Goal: Navigation & Orientation: Find specific page/section

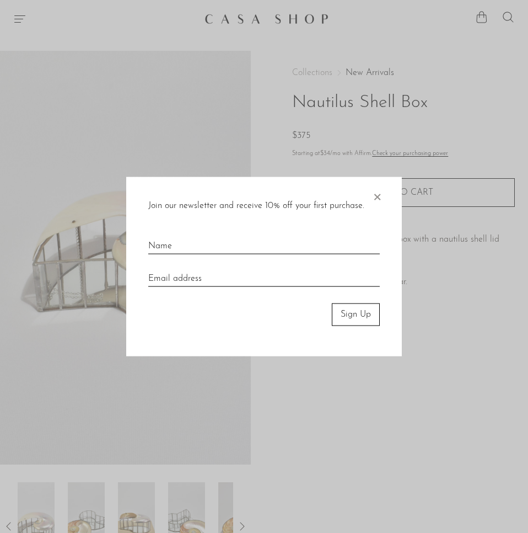
click at [383, 194] on div "Join our newsletter and receive 10% off your first purchase. × Sign Up" at bounding box center [264, 266] width 276 height 179
click at [379, 196] on span "×" at bounding box center [377, 194] width 11 height 35
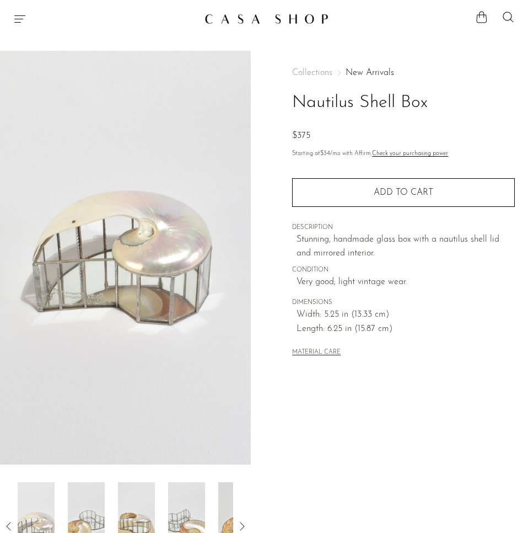
click at [270, 17] on img at bounding box center [267, 18] width 124 height 11
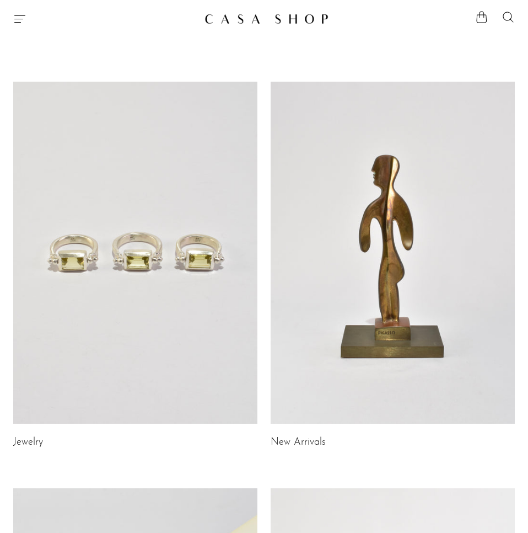
click at [13, 21] on icon "Menu" at bounding box center [19, 18] width 13 height 13
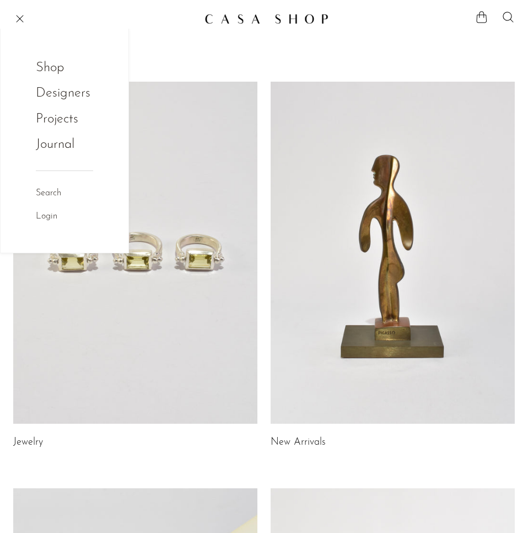
click at [52, 70] on link "Shop" at bounding box center [57, 67] width 43 height 21
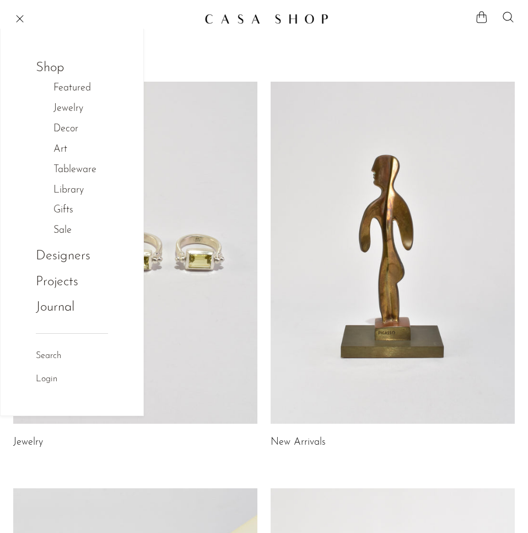
click at [83, 88] on link "Featured" at bounding box center [77, 89] width 49 height 16
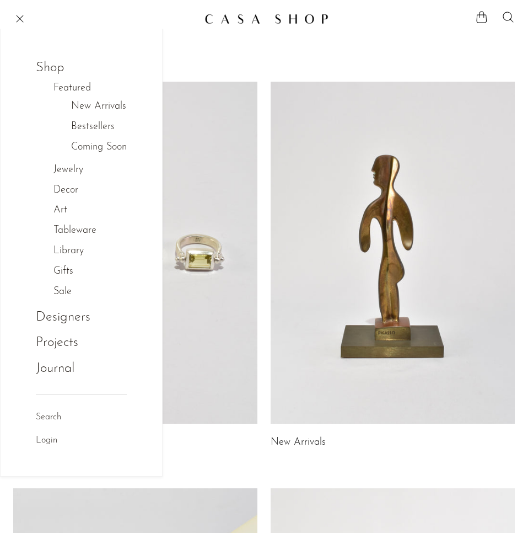
click at [93, 128] on link "Bestsellers" at bounding box center [93, 127] width 44 height 16
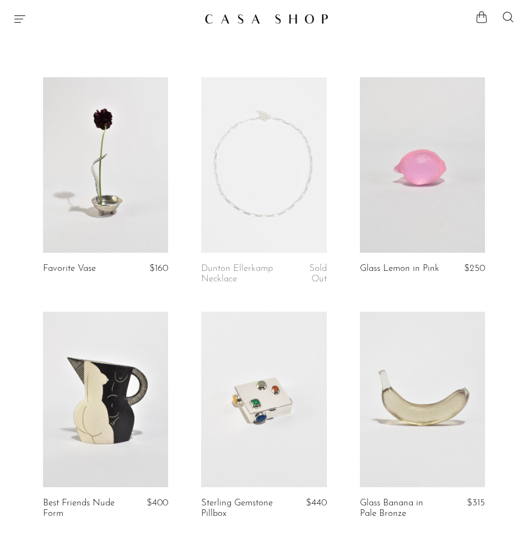
click at [20, 26] on div "Shop Featured New Arrivals Bestsellers Coming Soon Jewelry Jewelry All Earrings…" at bounding box center [264, 19] width 528 height 20
click at [17, 21] on icon "Menu" at bounding box center [19, 18] width 13 height 13
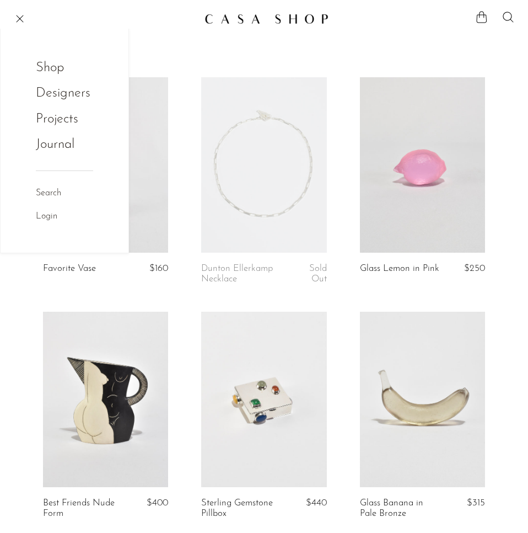
click at [53, 65] on link "Shop" at bounding box center [57, 67] width 43 height 21
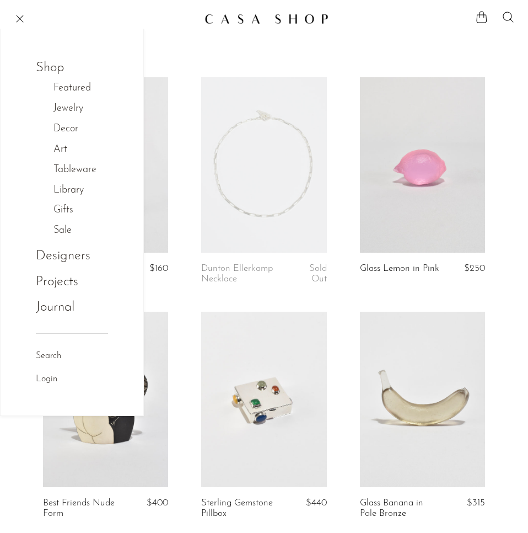
click at [62, 234] on link "Sale" at bounding box center [68, 231] width 30 height 16
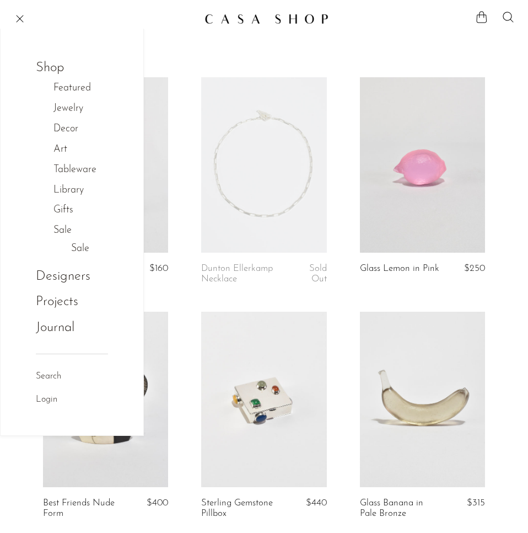
click at [76, 250] on link "Sale" at bounding box center [80, 249] width 18 height 16
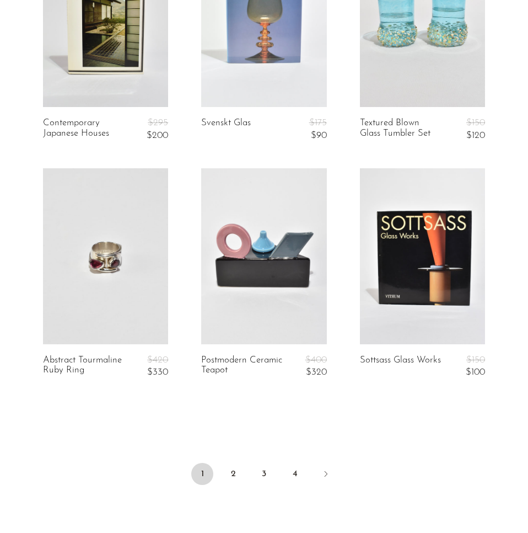
scroll to position [2514, 0]
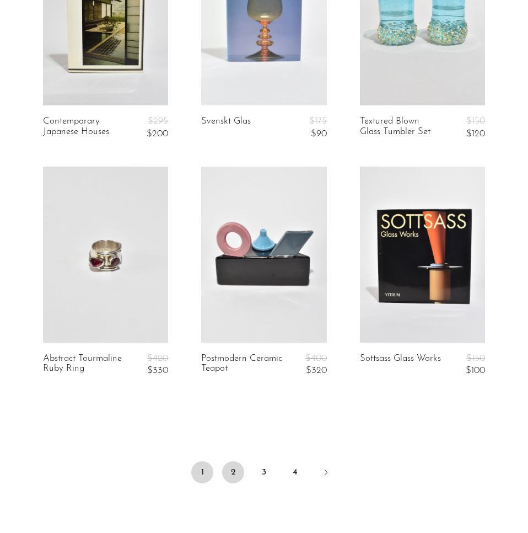
click at [231, 467] on link "2" at bounding box center [233, 472] width 22 height 22
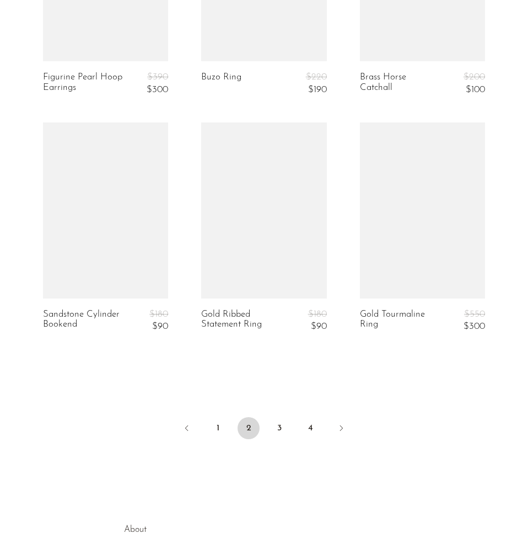
scroll to position [2717, 0]
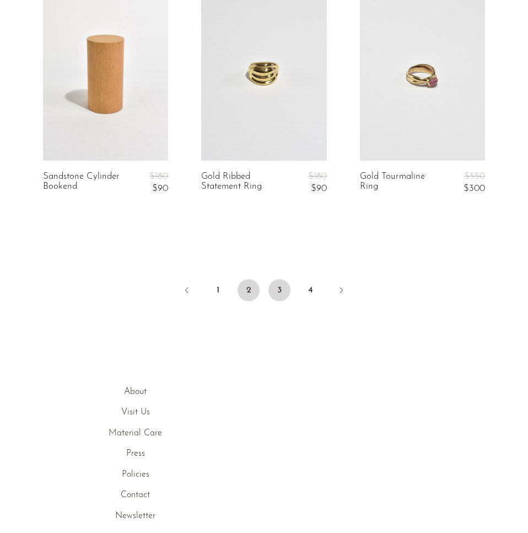
click at [287, 292] on link "3" at bounding box center [280, 290] width 22 height 22
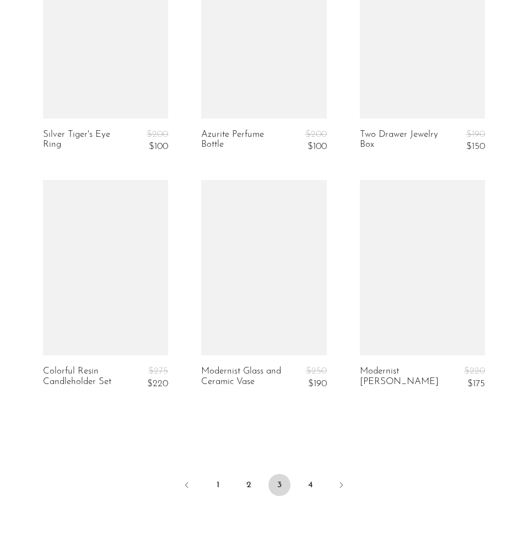
scroll to position [2576, 0]
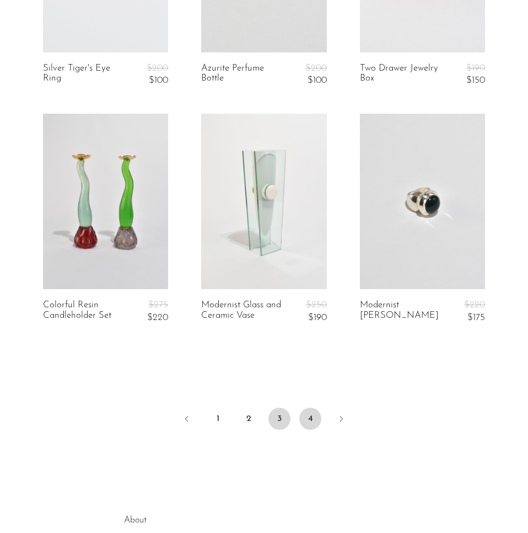
click at [306, 419] on link "4" at bounding box center [310, 419] width 22 height 22
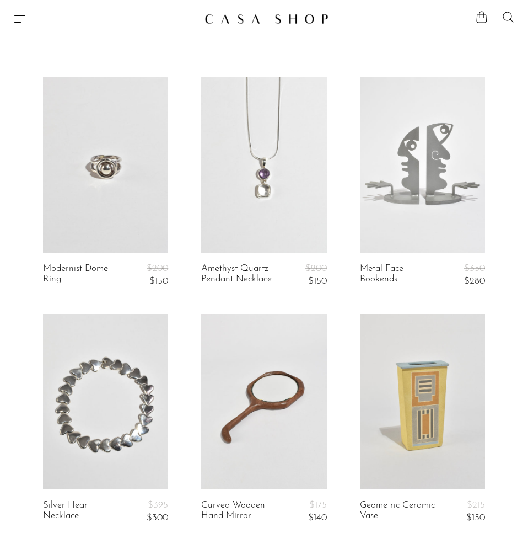
drag, startPoint x: 28, startPoint y: 24, endPoint x: 19, endPoint y: 18, distance: 10.3
click at [26, 24] on div at bounding box center [104, 18] width 183 height 13
click at [19, 18] on icon "Menu" at bounding box center [19, 18] width 13 height 13
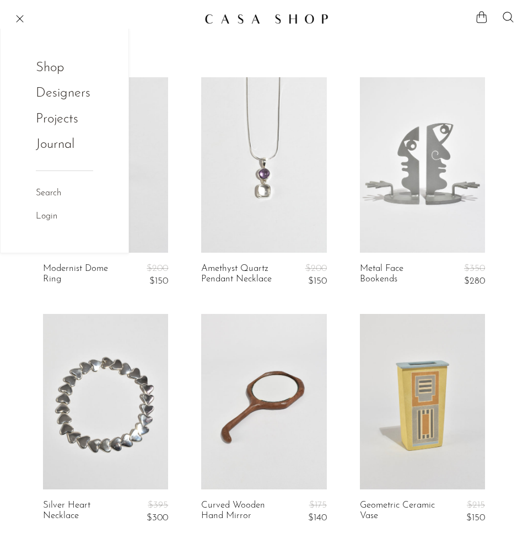
click at [53, 63] on link "Shop" at bounding box center [57, 67] width 43 height 21
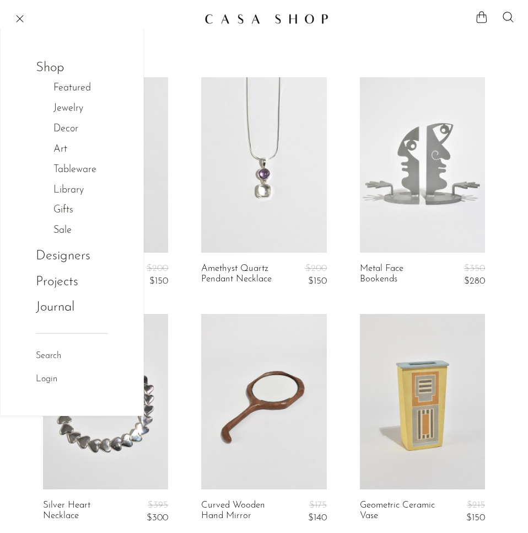
click at [60, 150] on link "Art" at bounding box center [65, 150] width 25 height 16
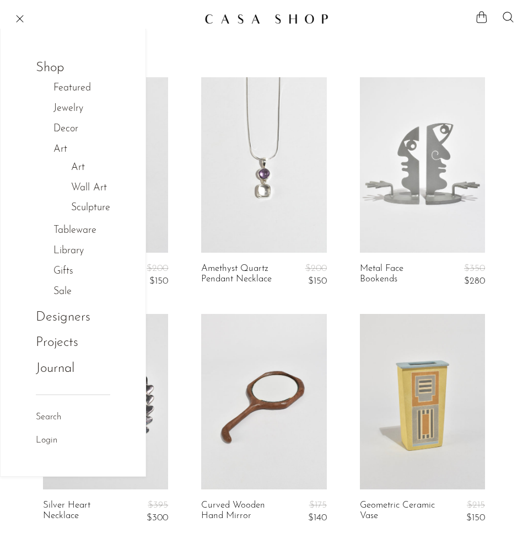
click at [60, 150] on link "Art" at bounding box center [65, 150] width 25 height 16
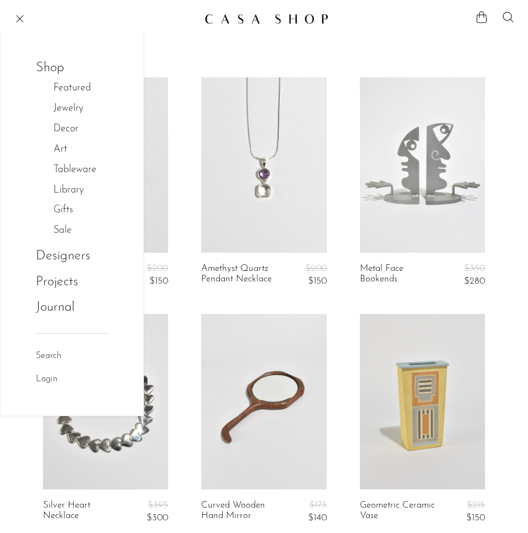
click at [62, 129] on link "Decor" at bounding box center [71, 129] width 36 height 16
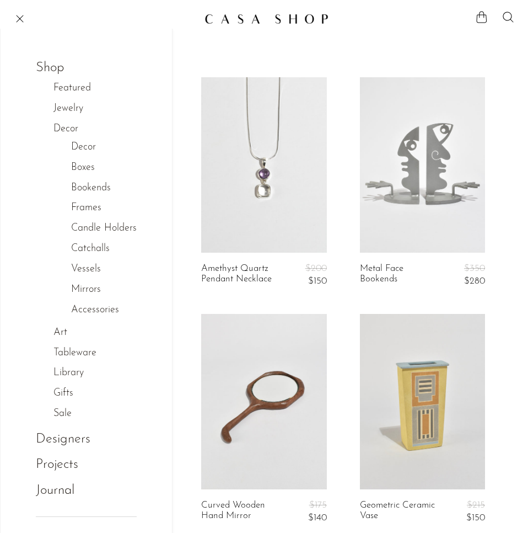
click at [102, 253] on link "Catchalls" at bounding box center [90, 249] width 39 height 16
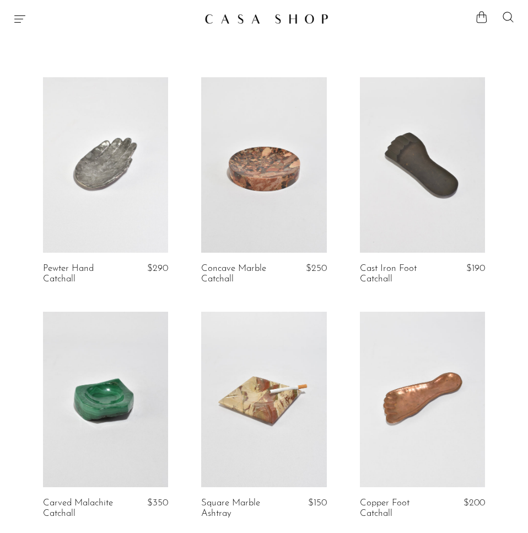
click at [18, 21] on icon "Menu" at bounding box center [19, 18] width 13 height 13
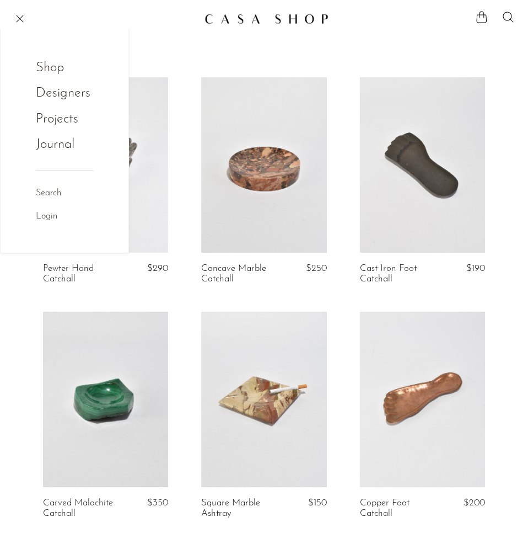
click at [46, 69] on link "Shop" at bounding box center [57, 67] width 43 height 21
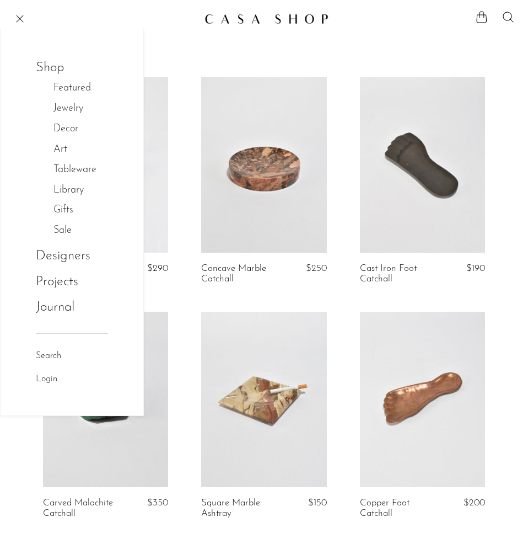
click at [71, 171] on link "Tableware" at bounding box center [80, 170] width 55 height 16
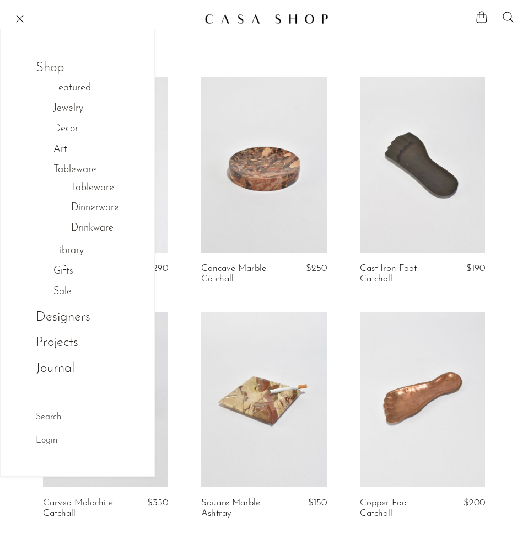
click at [62, 124] on link "Decor" at bounding box center [71, 129] width 36 height 16
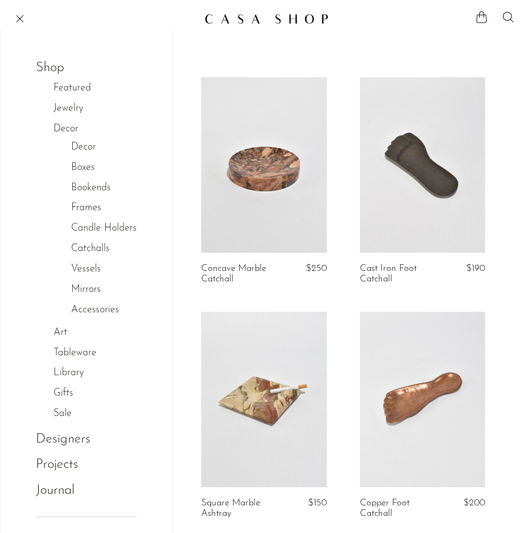
click at [93, 273] on link "Vessels" at bounding box center [86, 269] width 30 height 16
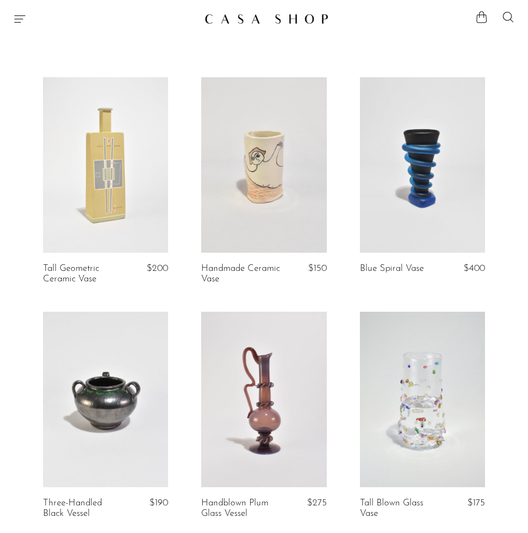
click at [25, 17] on icon "Menu" at bounding box center [19, 18] width 13 height 13
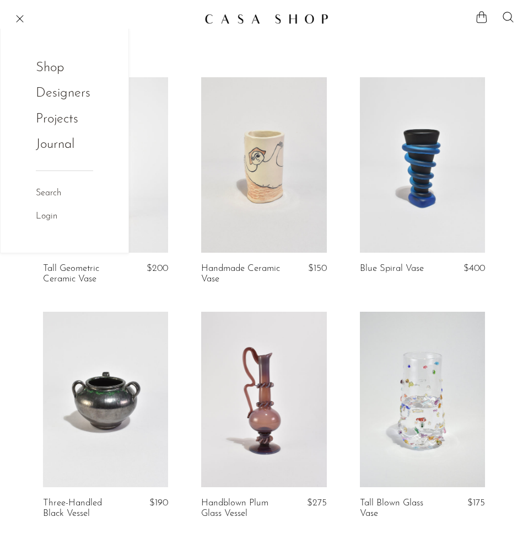
click at [40, 64] on link "Shop" at bounding box center [57, 67] width 43 height 21
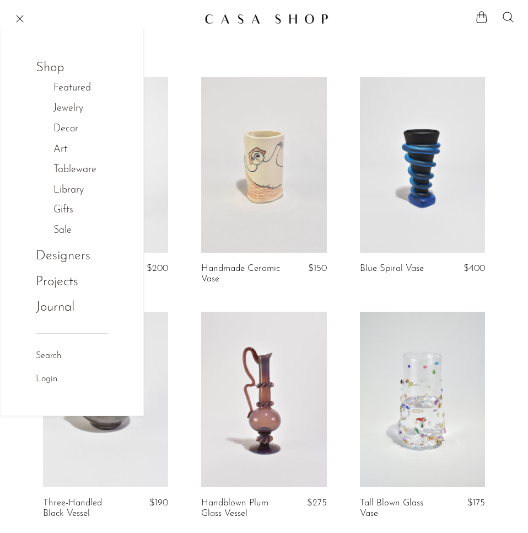
click at [77, 174] on link "Tableware" at bounding box center [80, 170] width 55 height 16
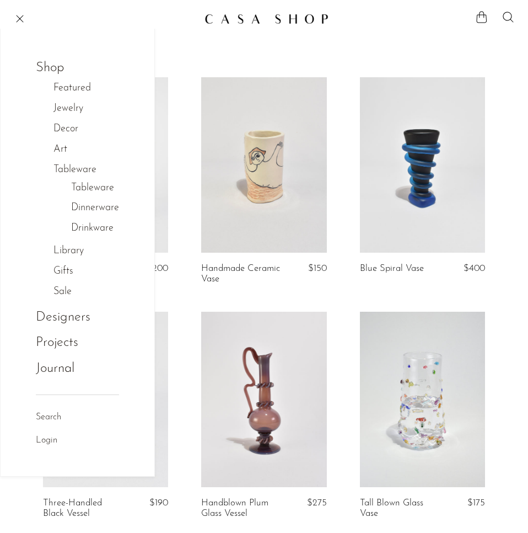
click at [56, 151] on link "Art" at bounding box center [65, 150] width 25 height 16
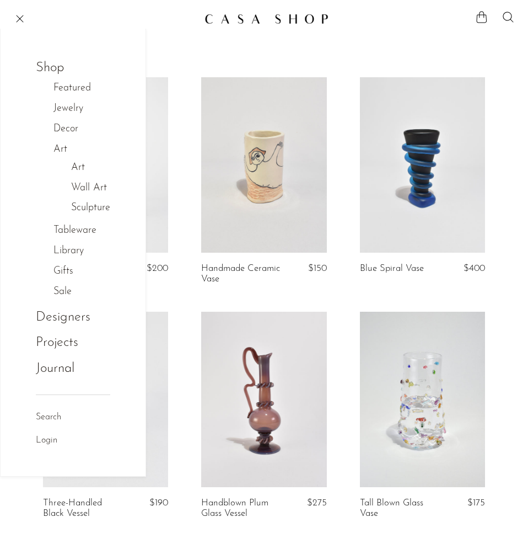
drag, startPoint x: 80, startPoint y: 223, endPoint x: 82, endPoint y: 232, distance: 8.6
click at [80, 223] on li "Tableware Tableware All Dinnerware Drinkware" at bounding box center [81, 231] width 57 height 20
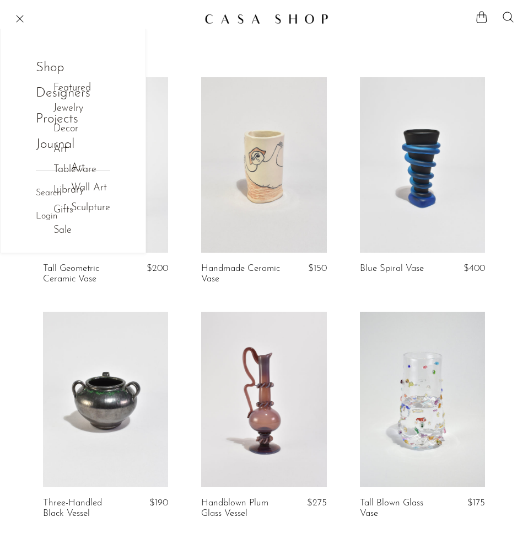
click at [83, 233] on link "Sale" at bounding box center [68, 231] width 30 height 16
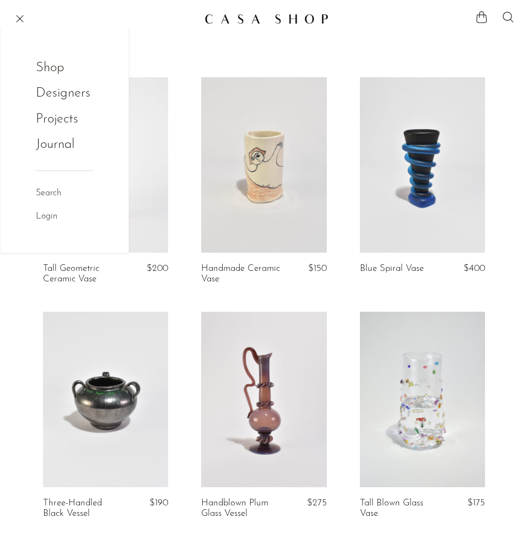
click at [55, 72] on link "Shop" at bounding box center [57, 67] width 43 height 21
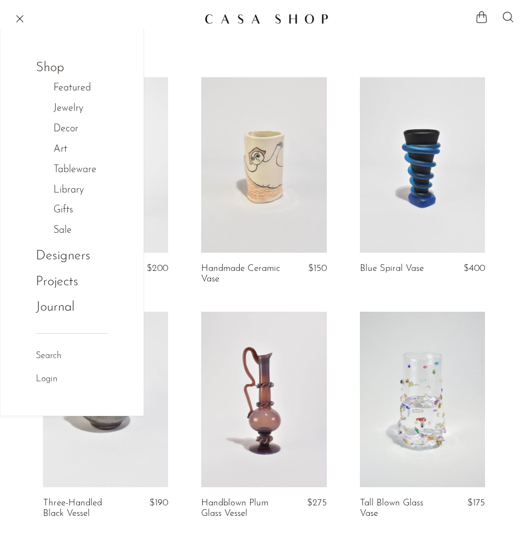
click at [72, 201] on li "Library Library All" at bounding box center [80, 190] width 55 height 20
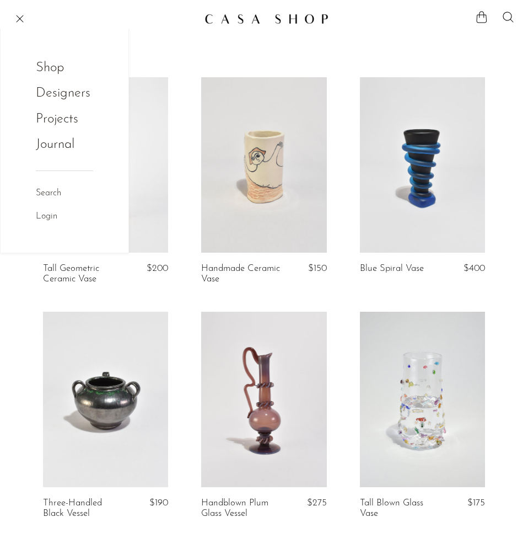
click at [45, 70] on link "Shop" at bounding box center [57, 67] width 43 height 21
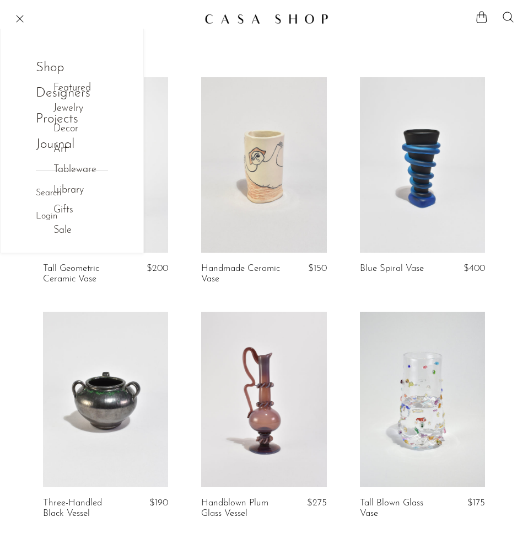
click at [63, 204] on li "Gifts Gifts All" at bounding box center [80, 210] width 55 height 20
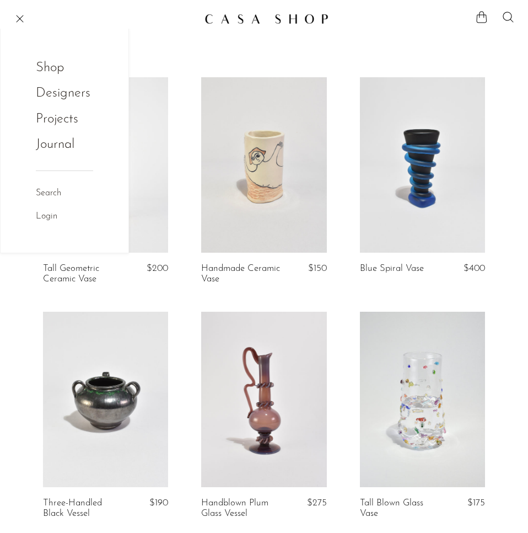
click at [52, 70] on link "Shop" at bounding box center [57, 67] width 43 height 21
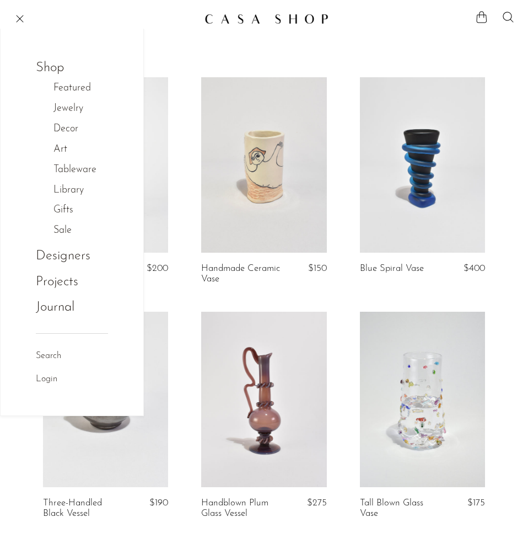
click at [84, 169] on link "Tableware" at bounding box center [80, 170] width 55 height 16
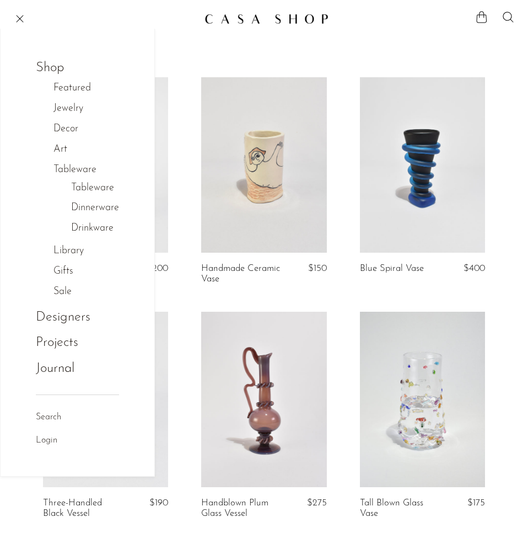
click at [84, 188] on link "Tableware" at bounding box center [92, 188] width 43 height 16
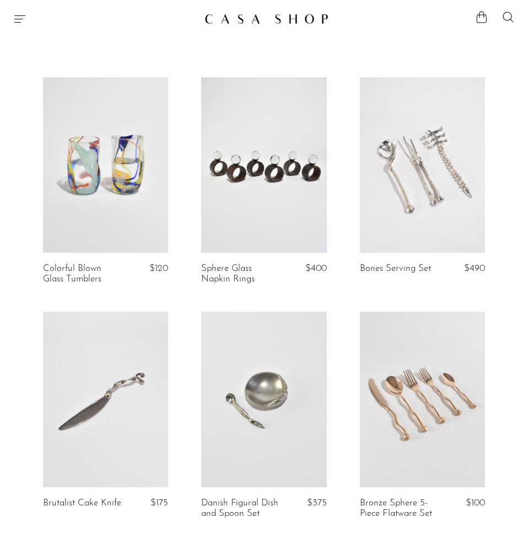
click at [25, 25] on div "Shop Featured New Arrivals Bestsellers Coming Soon Jewelry Jewelry All Earrings…" at bounding box center [264, 19] width 528 height 20
drag, startPoint x: 15, startPoint y: 13, endPoint x: 22, endPoint y: 15, distance: 6.5
click at [16, 13] on icon "Menu" at bounding box center [19, 18] width 13 height 13
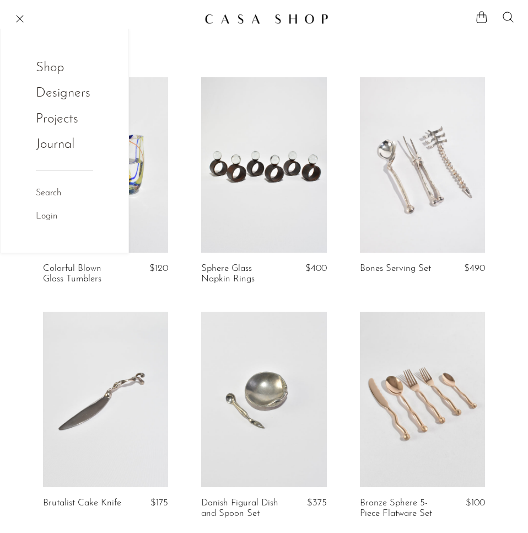
click at [50, 64] on link "Shop" at bounding box center [57, 67] width 43 height 21
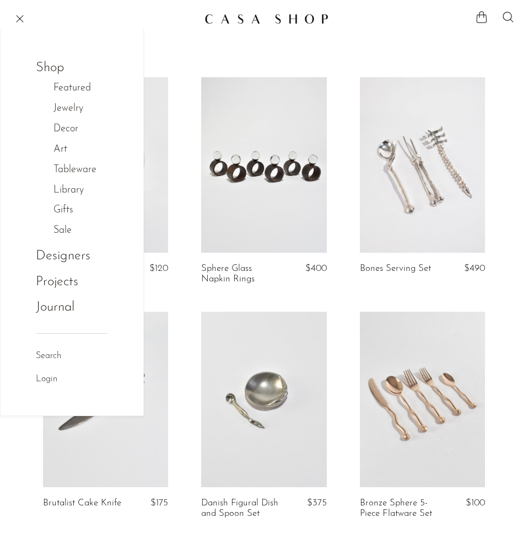
click at [68, 129] on link "Decor" at bounding box center [71, 129] width 36 height 16
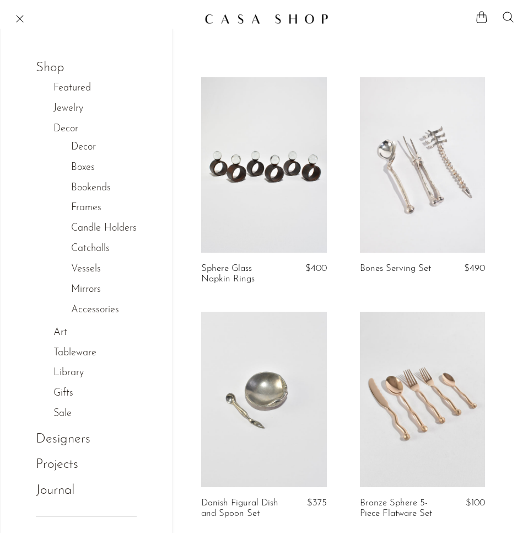
click at [115, 230] on link "Candle Holders" at bounding box center [104, 229] width 66 height 16
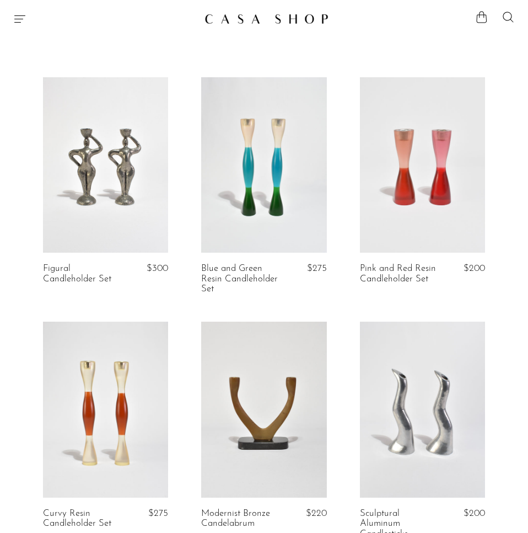
click at [22, 28] on div "Shop Featured New Arrivals Bestsellers Coming Soon Jewelry Jewelry All Earrings…" at bounding box center [264, 19] width 528 height 20
click at [23, 20] on icon "Menu" at bounding box center [19, 18] width 13 height 13
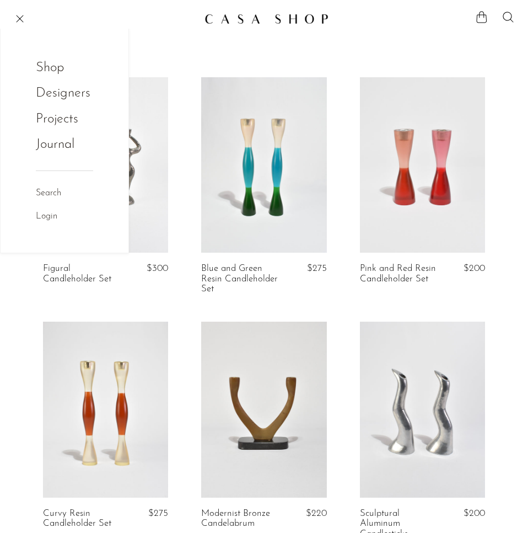
click at [52, 67] on link "Shop" at bounding box center [57, 67] width 43 height 21
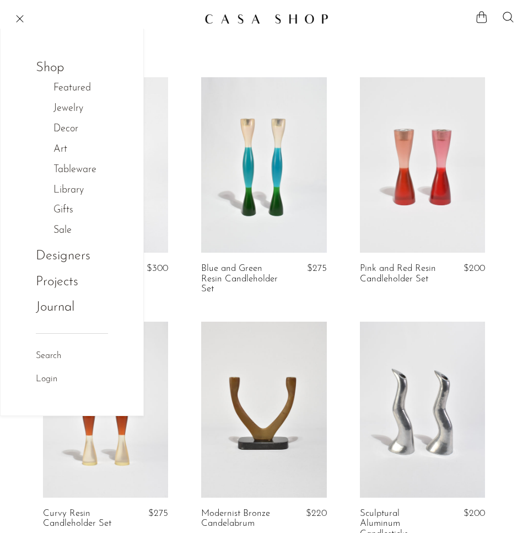
click at [69, 130] on link "Decor" at bounding box center [71, 129] width 36 height 16
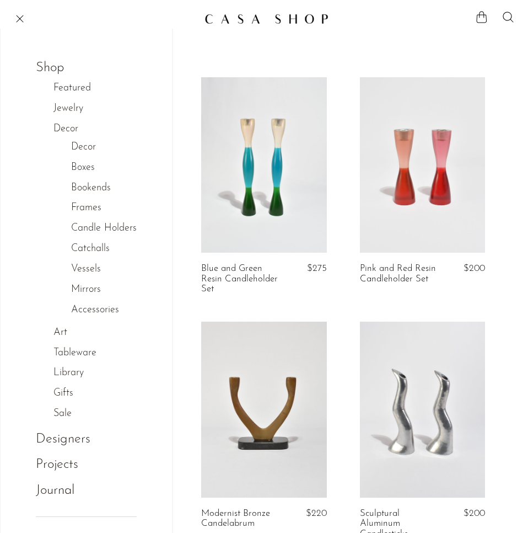
click at [93, 211] on link "Frames" at bounding box center [86, 208] width 30 height 16
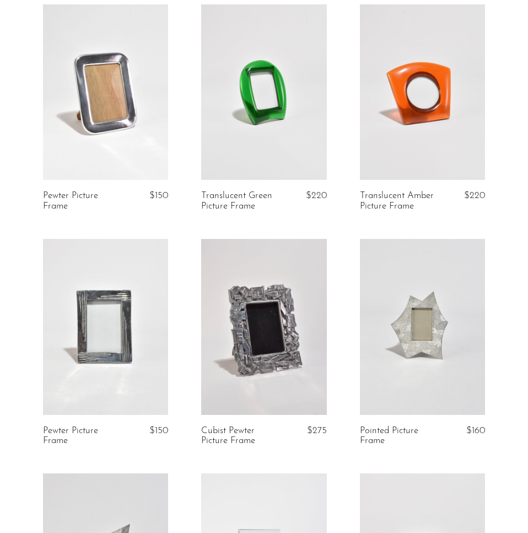
scroll to position [398, 0]
